Goal: Find specific page/section: Find specific page/section

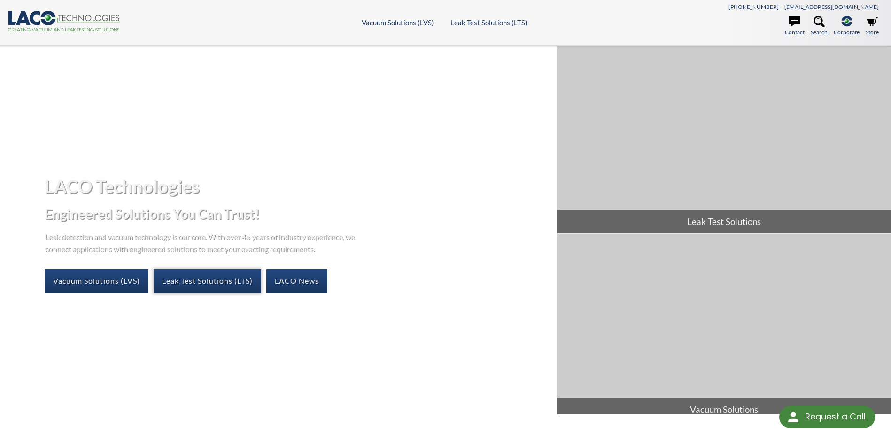
click at [210, 282] on link "Leak Test Solutions (LTS)" at bounding box center [208, 280] width 108 height 23
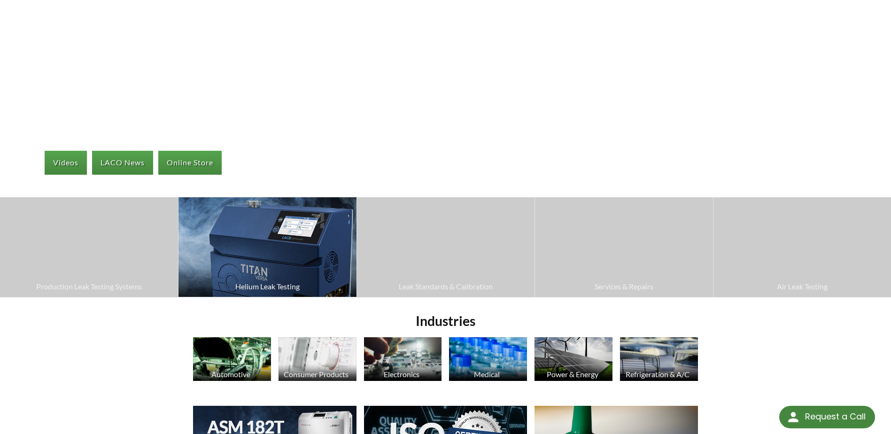
scroll to position [141, 0]
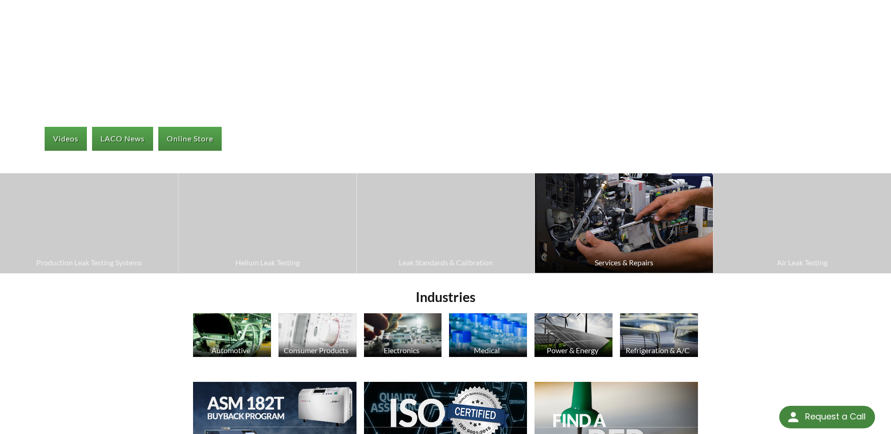
click at [631, 256] on img at bounding box center [623, 223] width 177 height 100
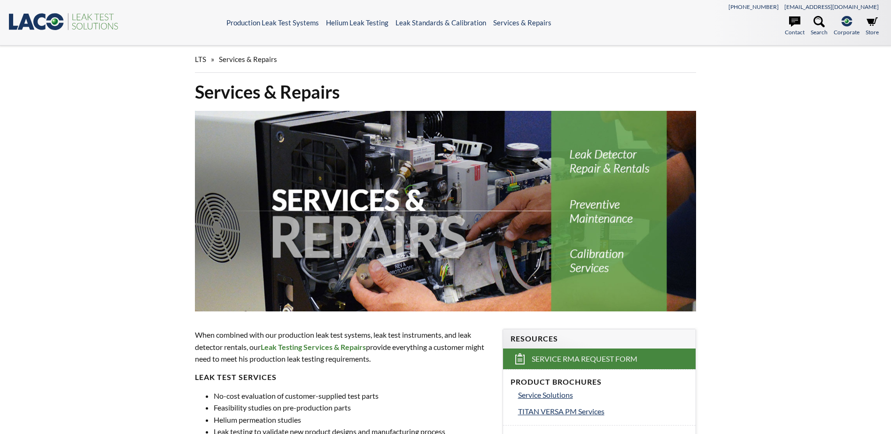
select select "Language Translate Widget"
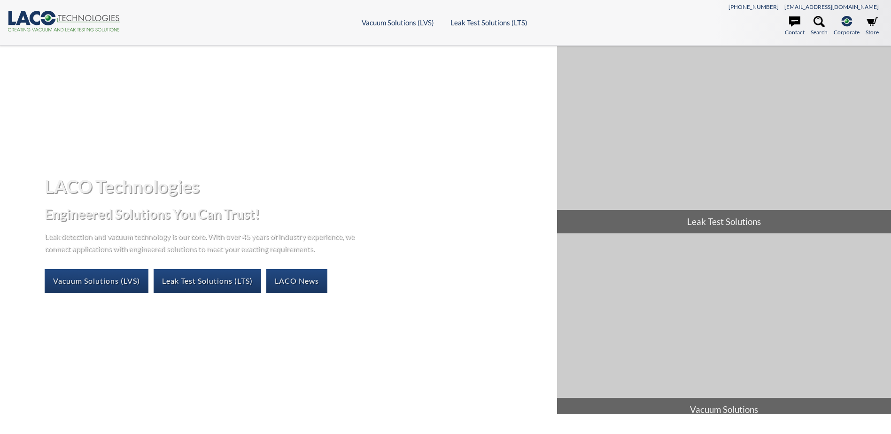
select select "Language Translate Widget"
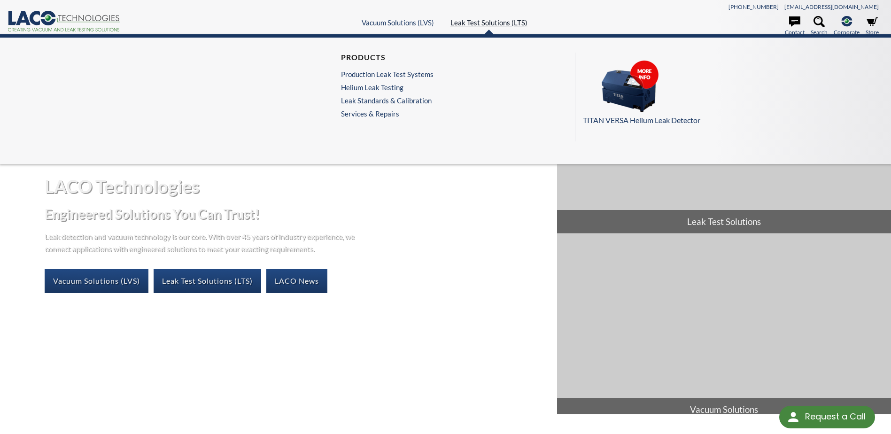
click at [483, 23] on link "Leak Test Solutions (LTS)" at bounding box center [488, 22] width 77 height 8
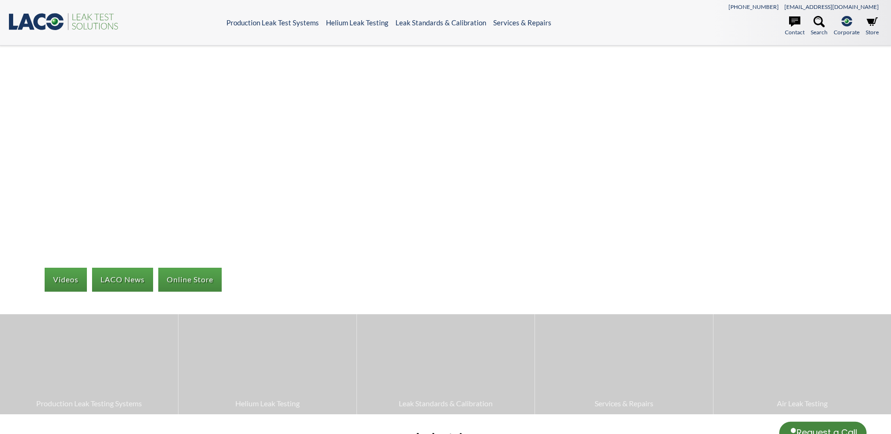
select select "Language Translate Widget"
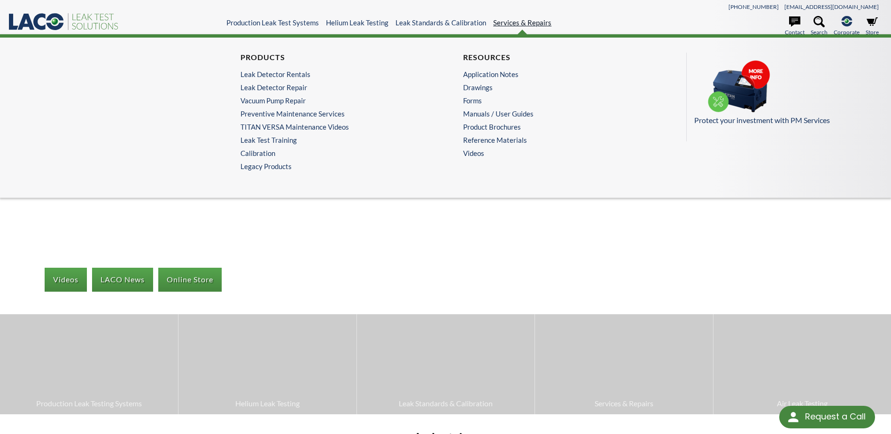
click at [528, 23] on link "Services & Repairs" at bounding box center [522, 22] width 58 height 8
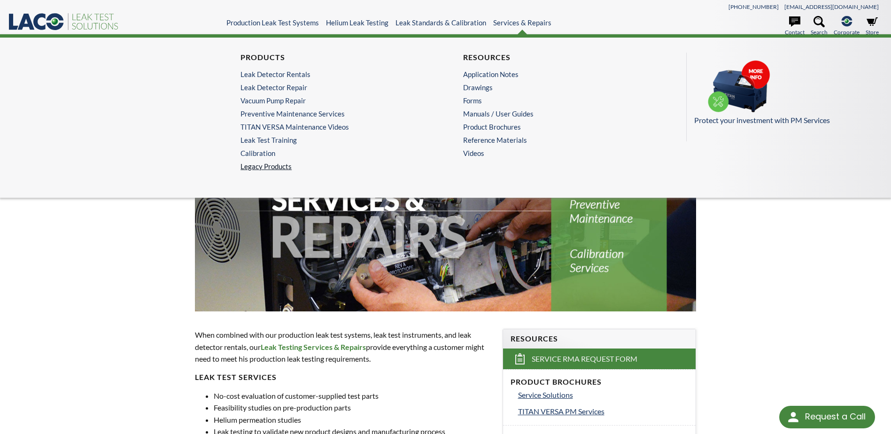
click at [248, 166] on link "Legacy Products" at bounding box center [333, 166] width 187 height 8
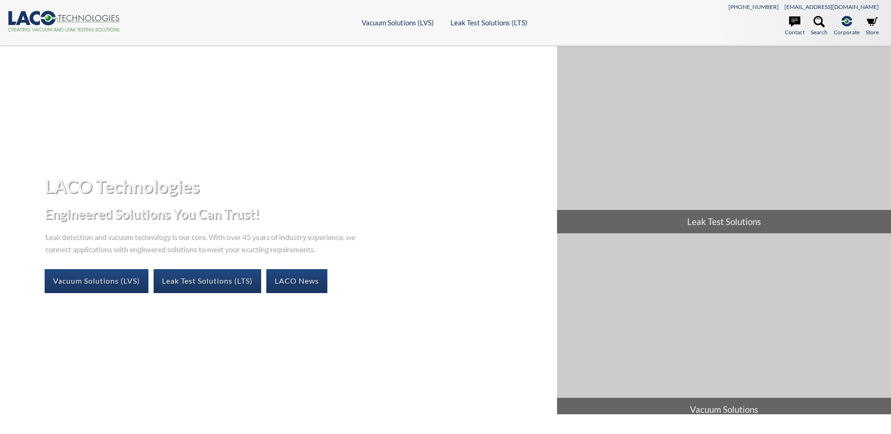
select select "Language Translate Widget"
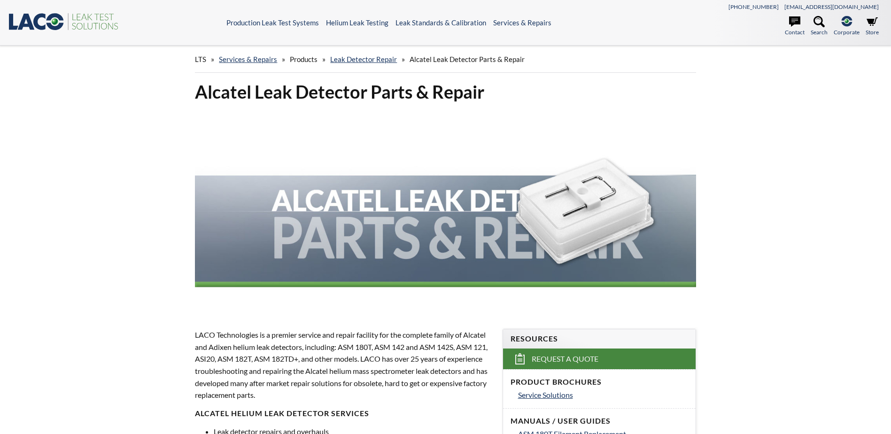
select select "Language Translate Widget"
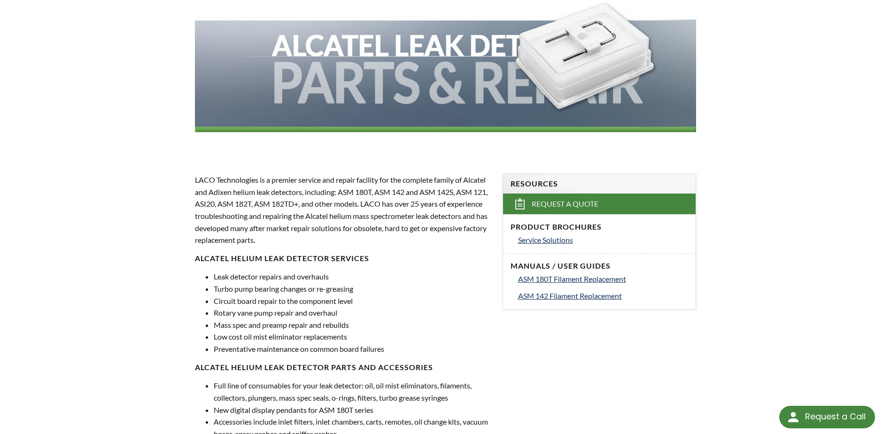
scroll to position [188, 0]
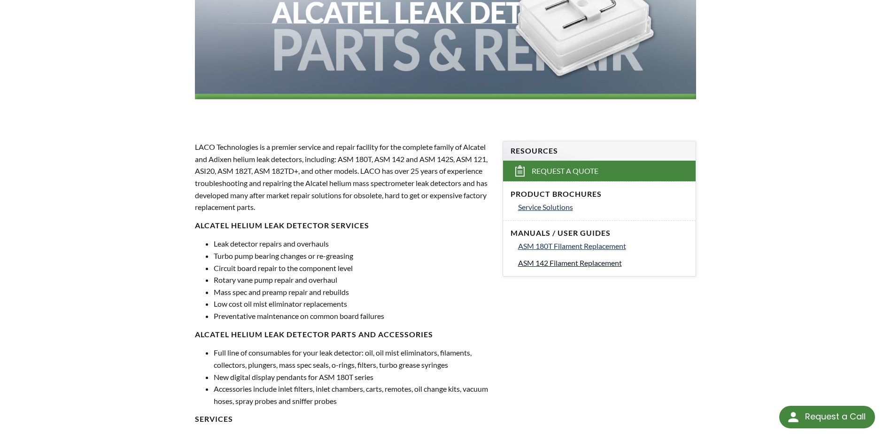
click at [584, 264] on span "ASM 142 Filament Replacement" at bounding box center [570, 262] width 104 height 9
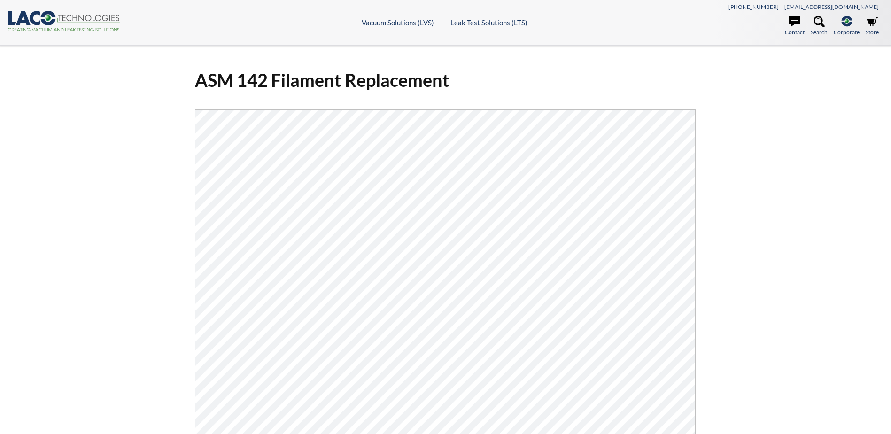
select select "Language Translate Widget"
